Goal: Find specific page/section: Find specific page/section

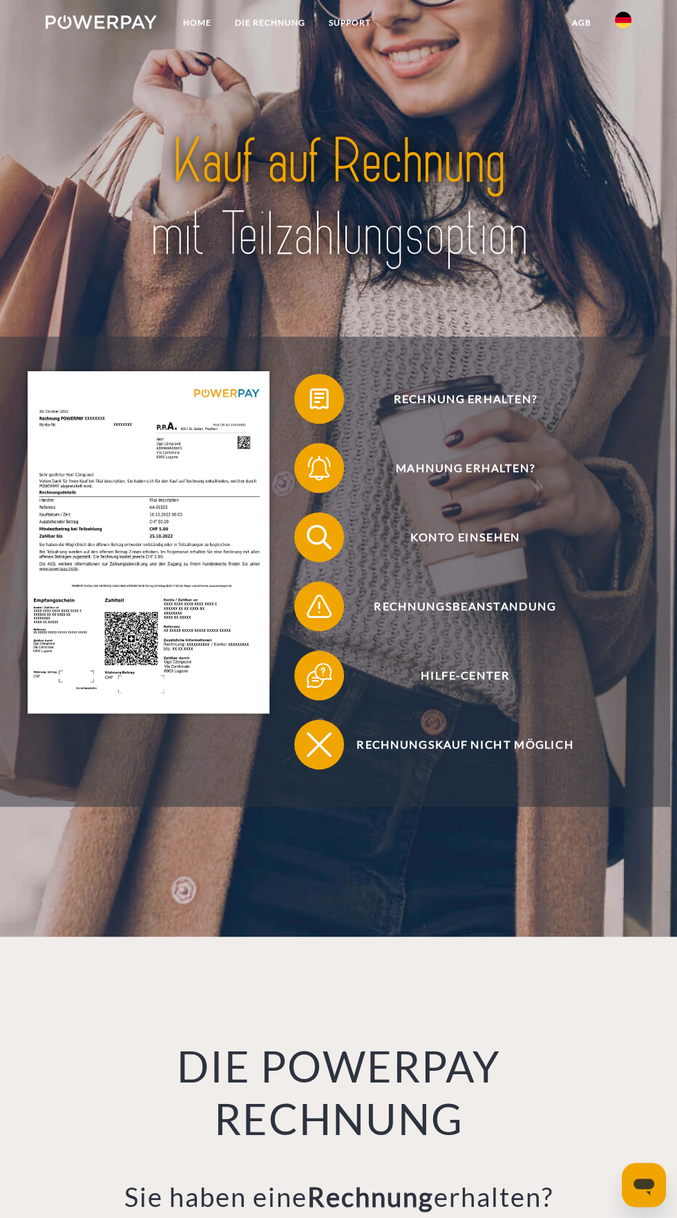
click at [637, 24] on link at bounding box center [623, 24] width 40 height 28
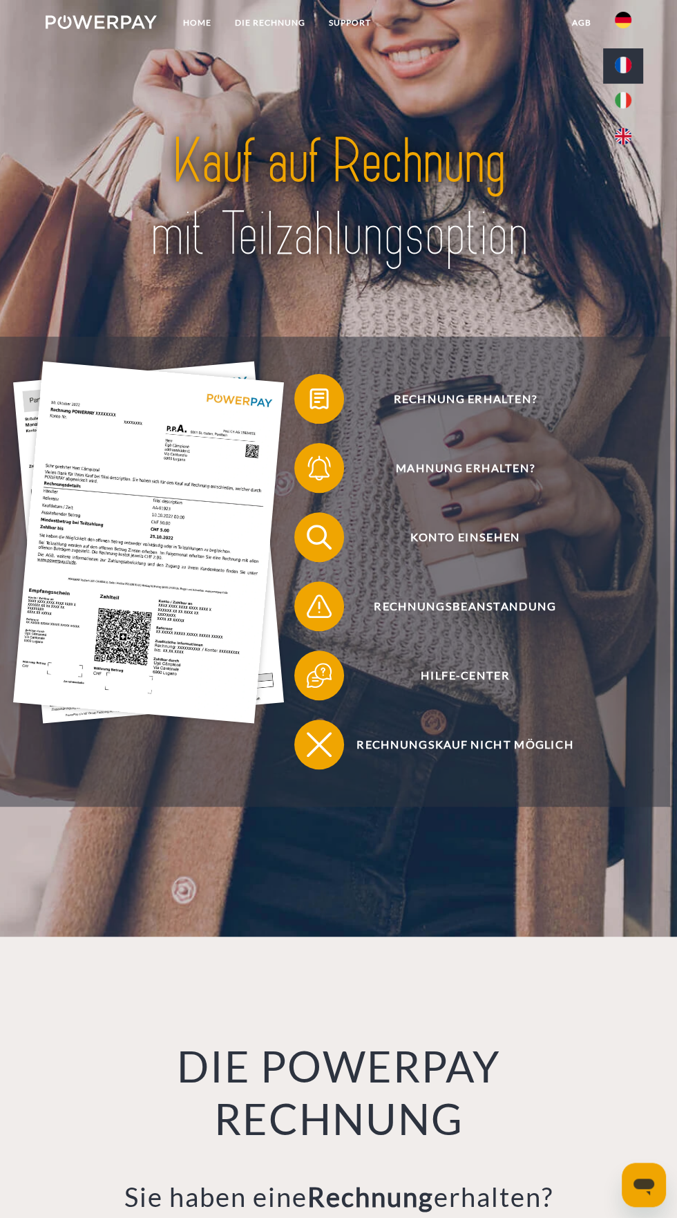
click at [637, 66] on link at bounding box center [623, 65] width 40 height 35
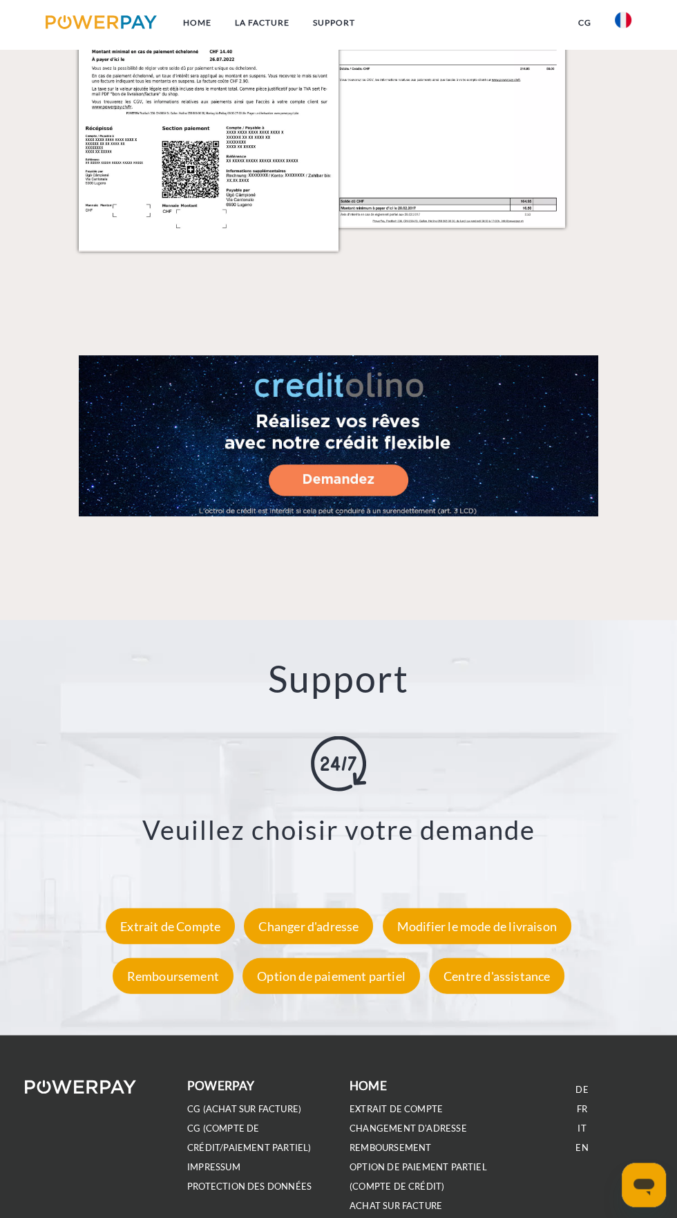
scroll to position [1530, 0]
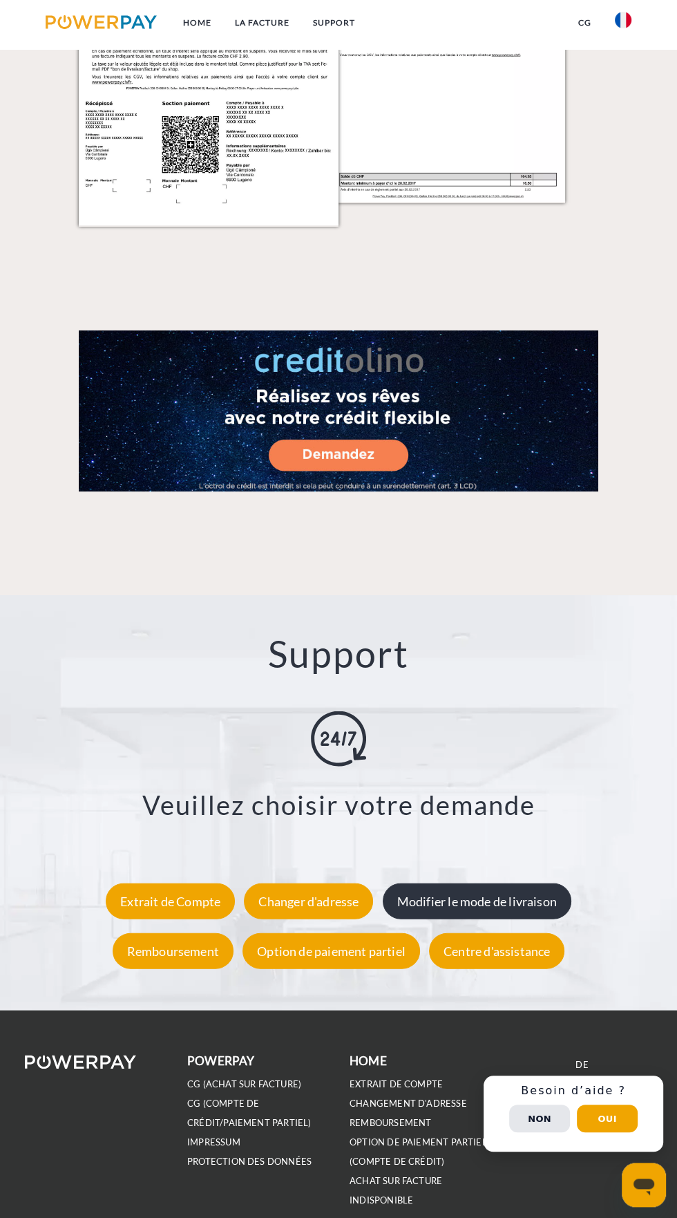
click at [498, 919] on div "Modifier le mode de livraison" at bounding box center [477, 901] width 189 height 36
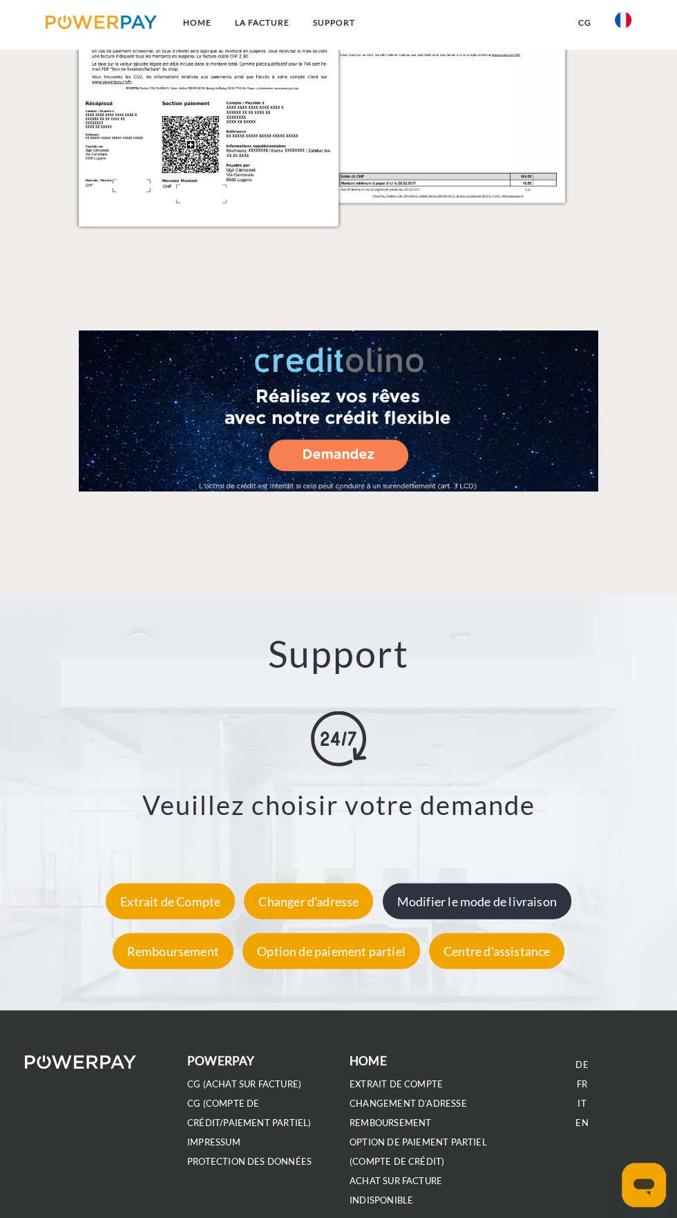
click at [476, 919] on div "Modifier le mode de livraison" at bounding box center [477, 901] width 189 height 36
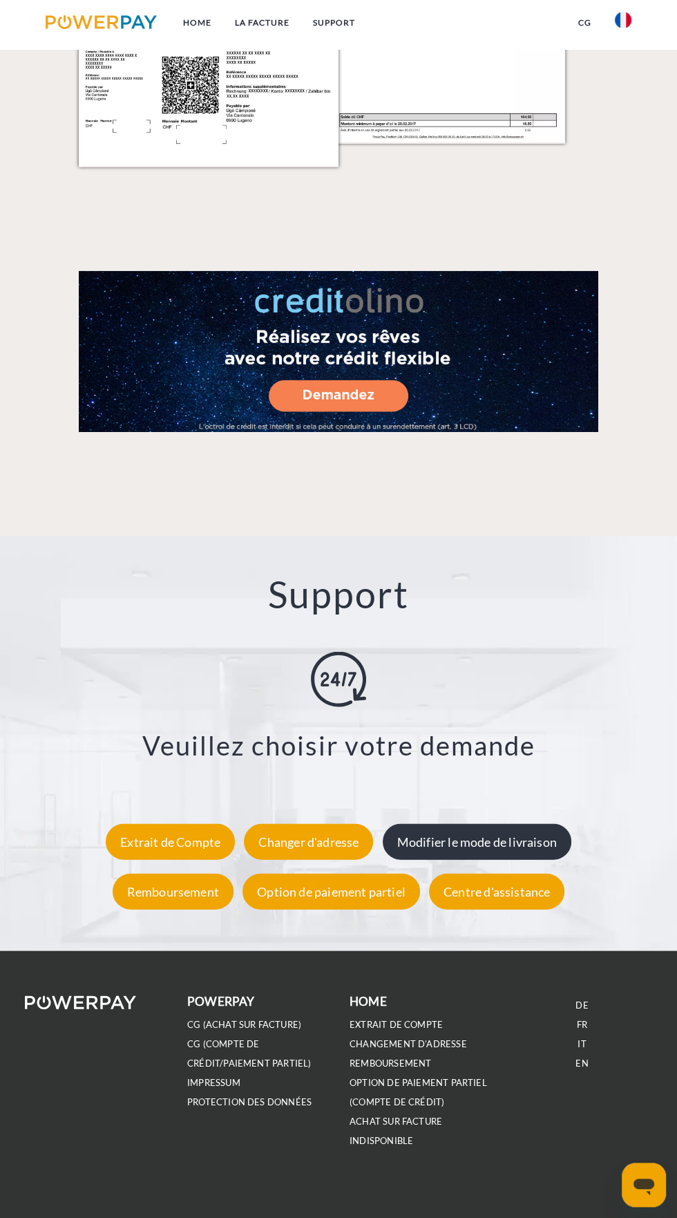
scroll to position [1589, 0]
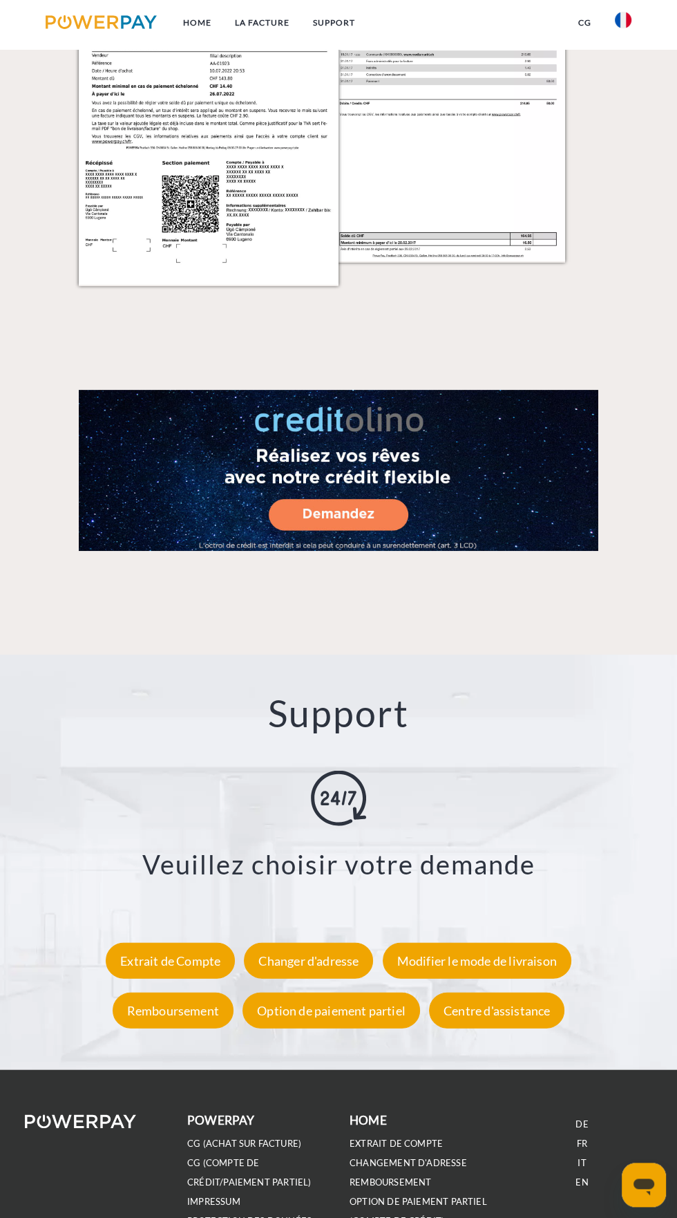
scroll to position [1474, 0]
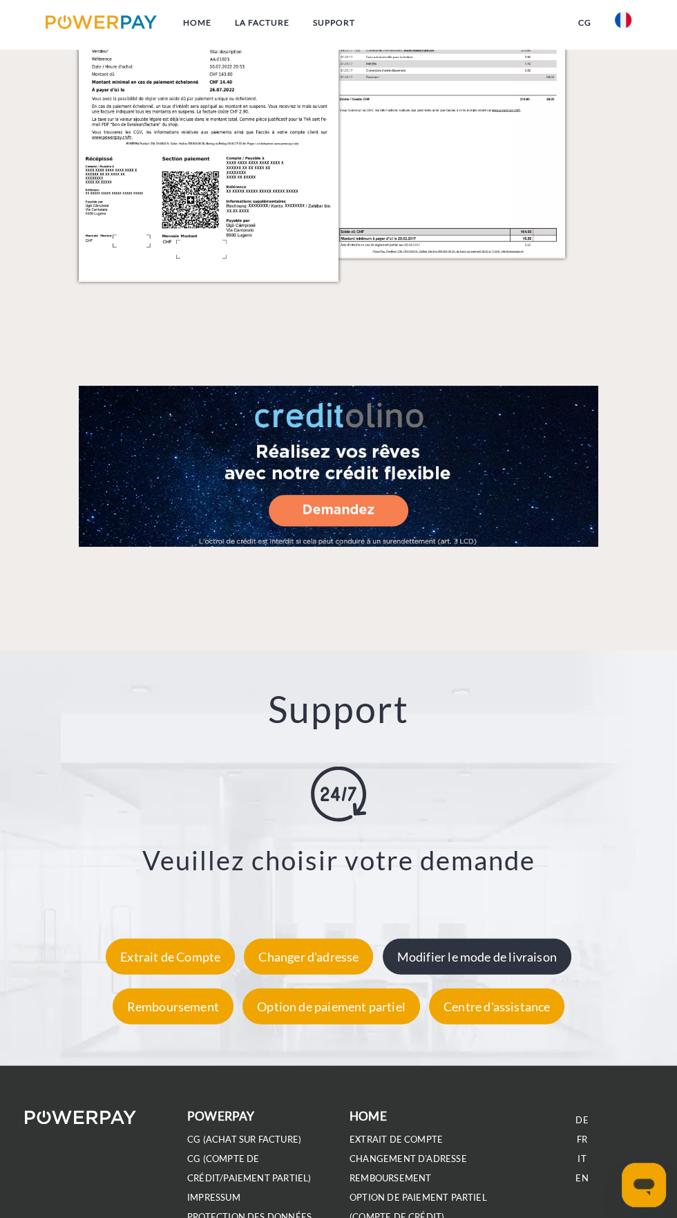
click at [499, 974] on div "Modifier le mode de livraison" at bounding box center [477, 956] width 189 height 36
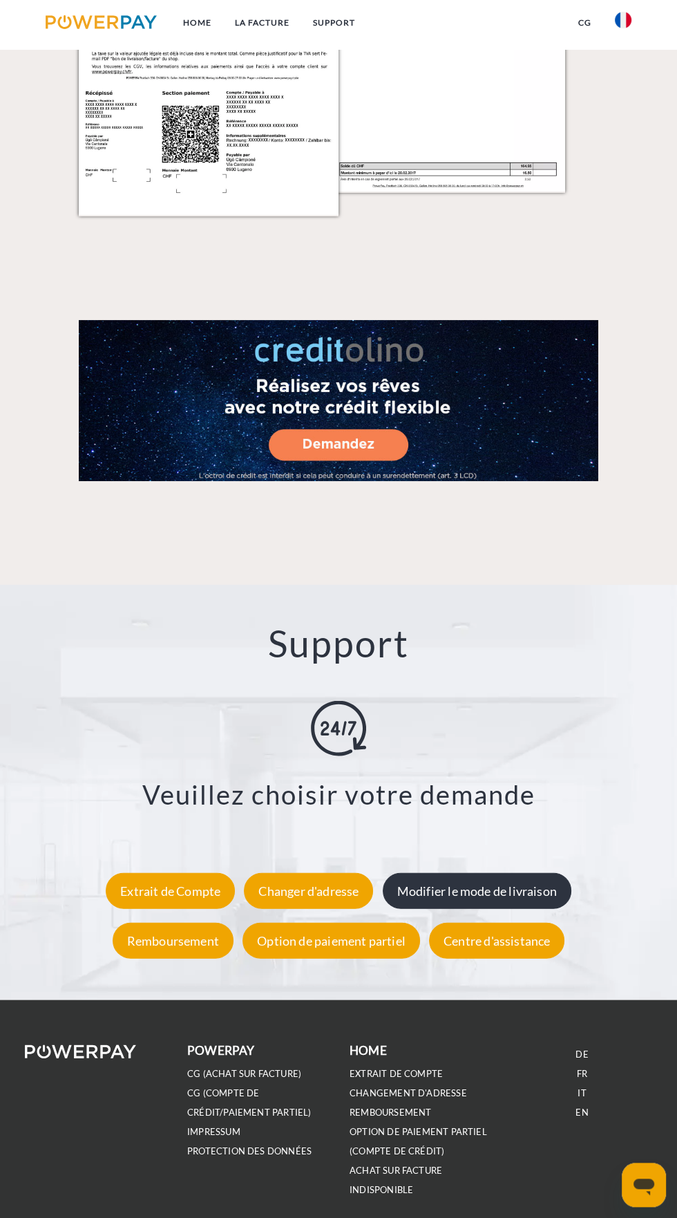
scroll to position [1553, 0]
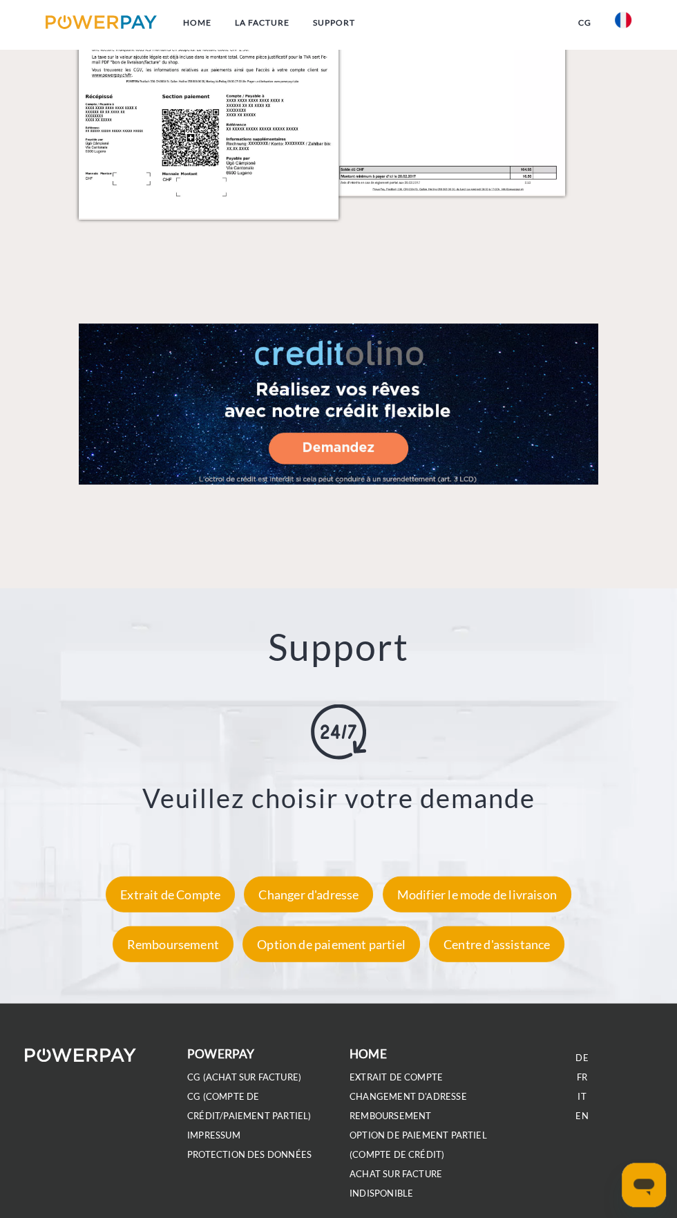
scroll to position [1553, 0]
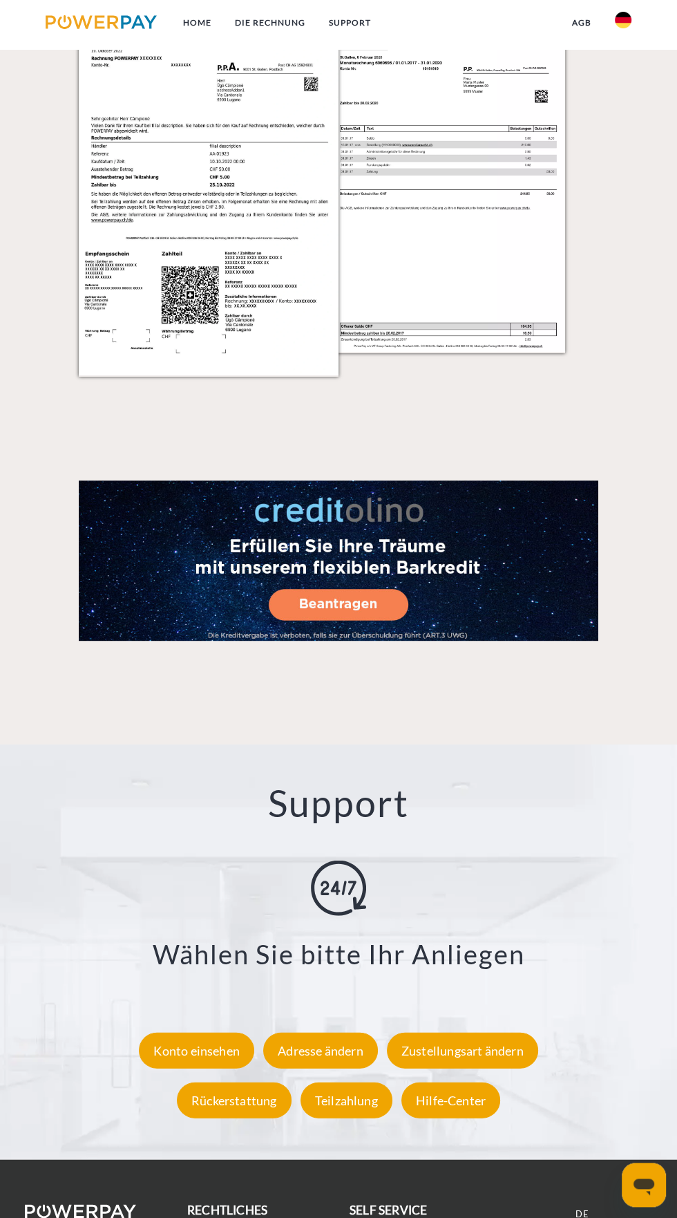
scroll to position [1433, 0]
click at [519, 1068] on div "Zustellungsart ändern" at bounding box center [462, 1050] width 151 height 36
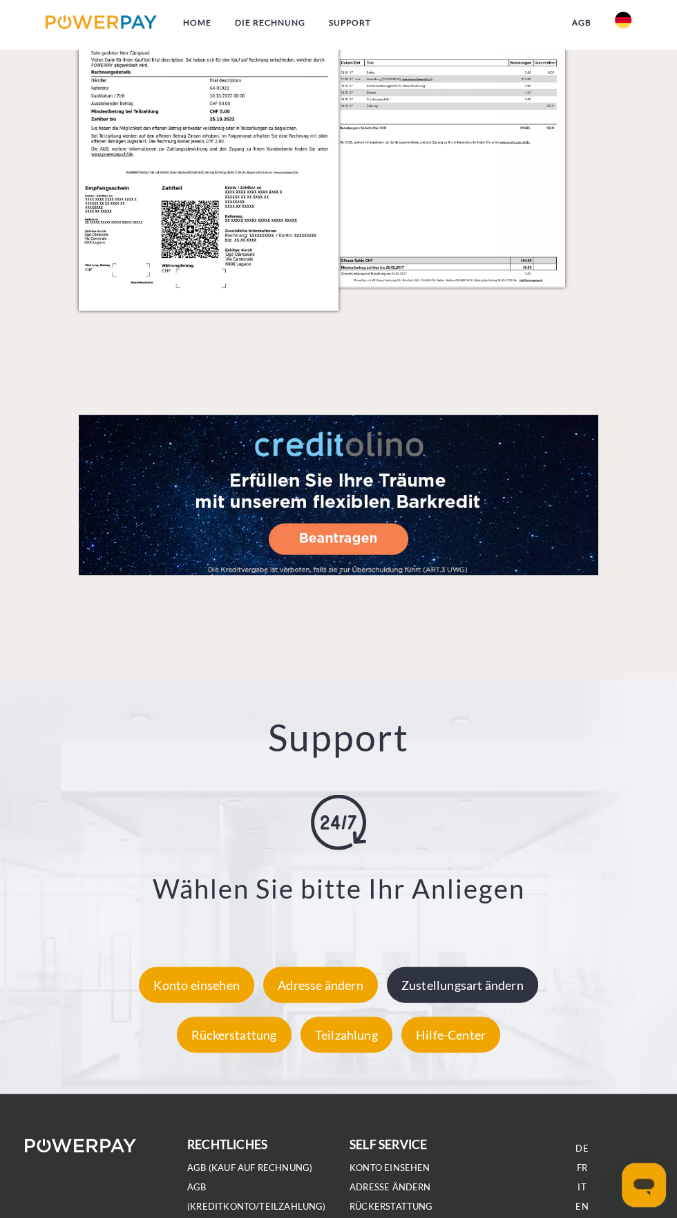
scroll to position [1512, 0]
